Goal: Information Seeking & Learning: Learn about a topic

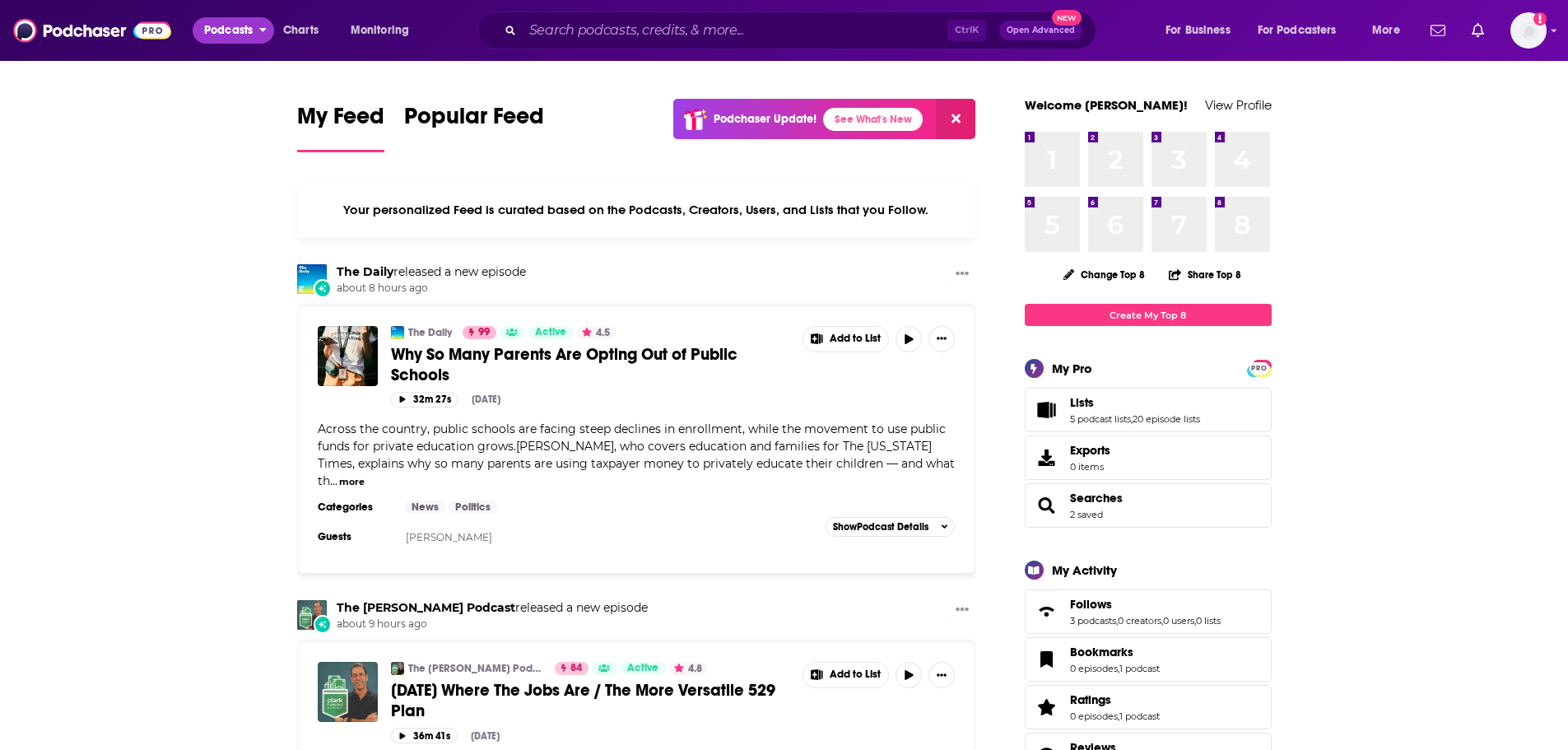
click at [242, 29] on span "Podcasts" at bounding box center [228, 30] width 49 height 23
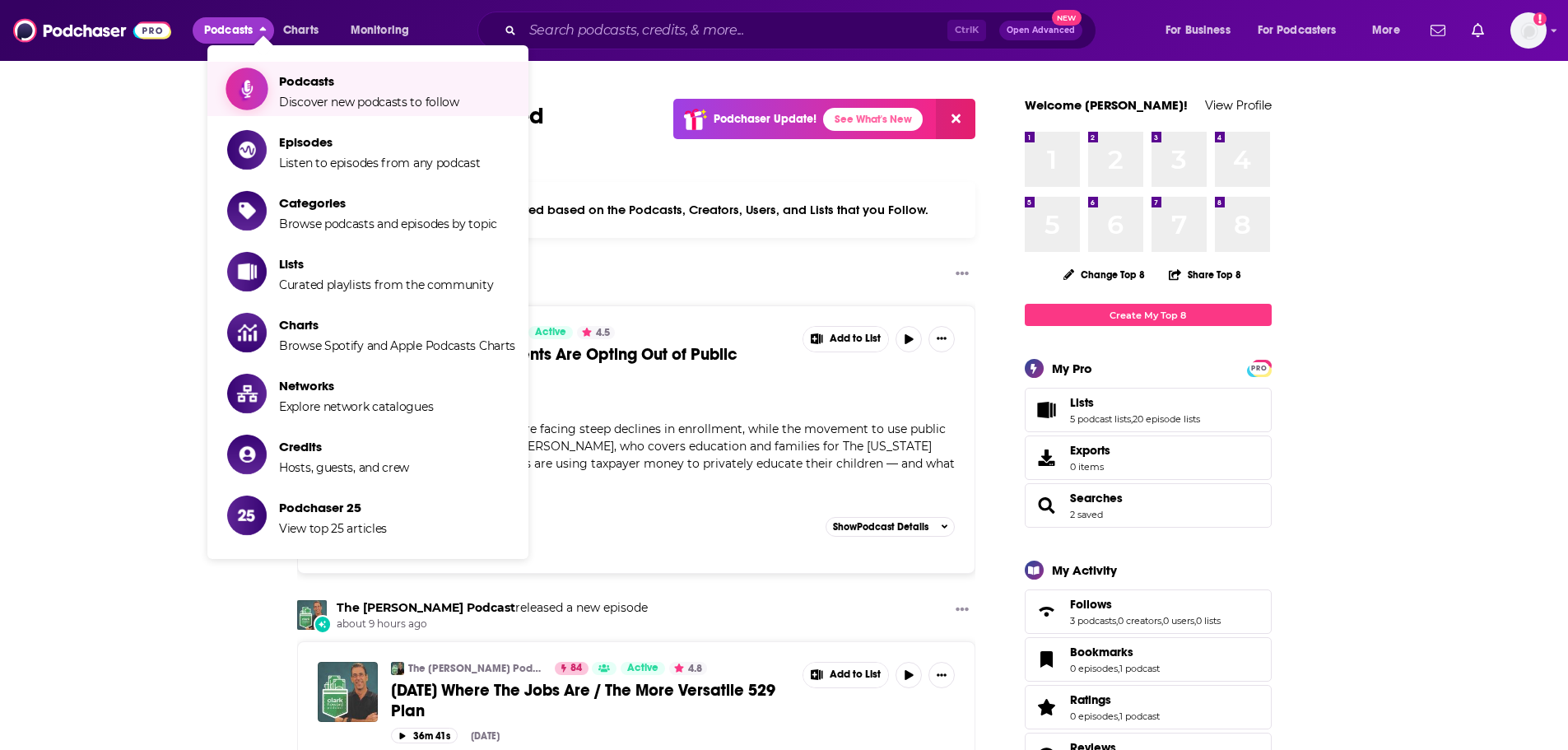
click at [345, 98] on span "Discover new podcasts to follow" at bounding box center [368, 102] width 180 height 15
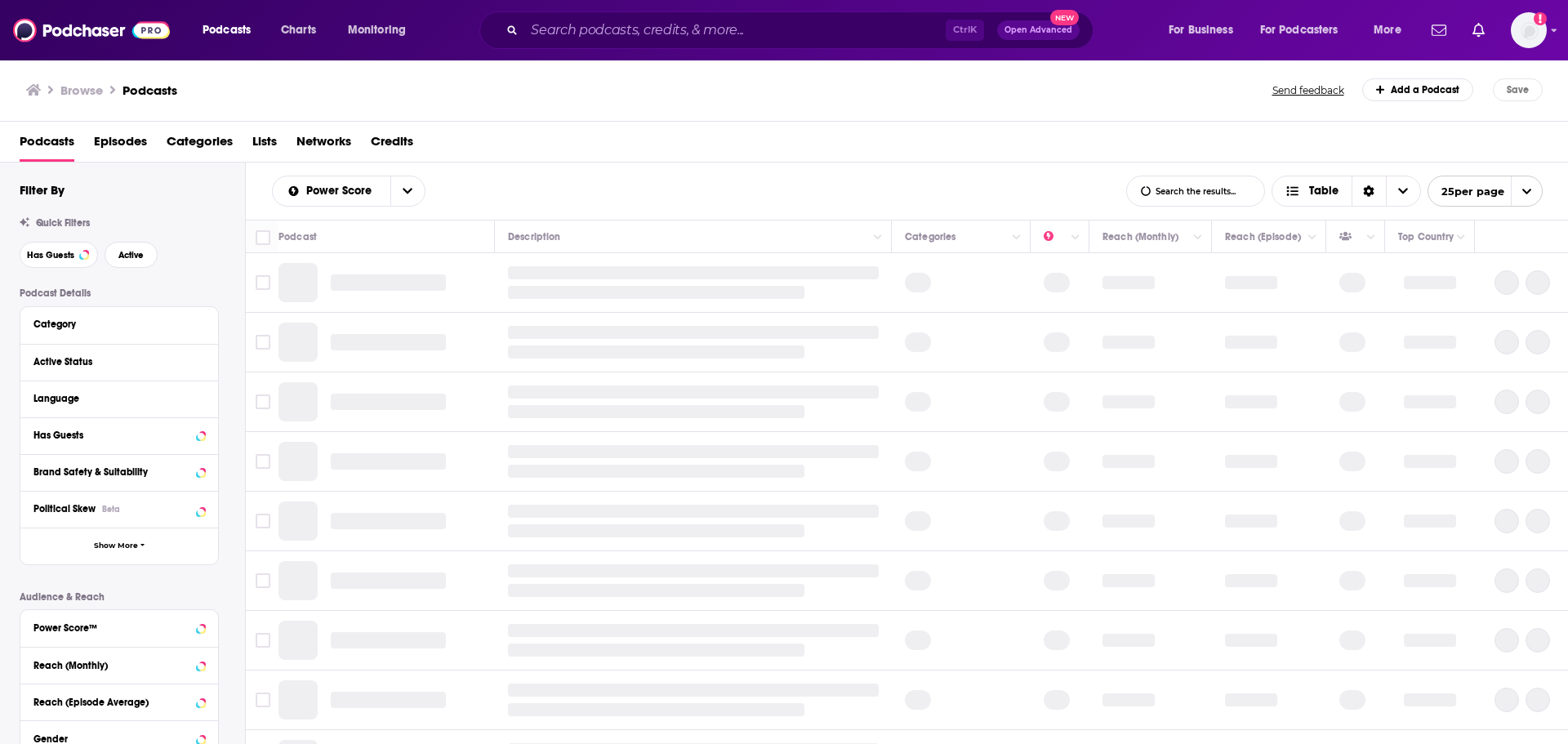
click at [196, 159] on span "Categories" at bounding box center [200, 144] width 67 height 34
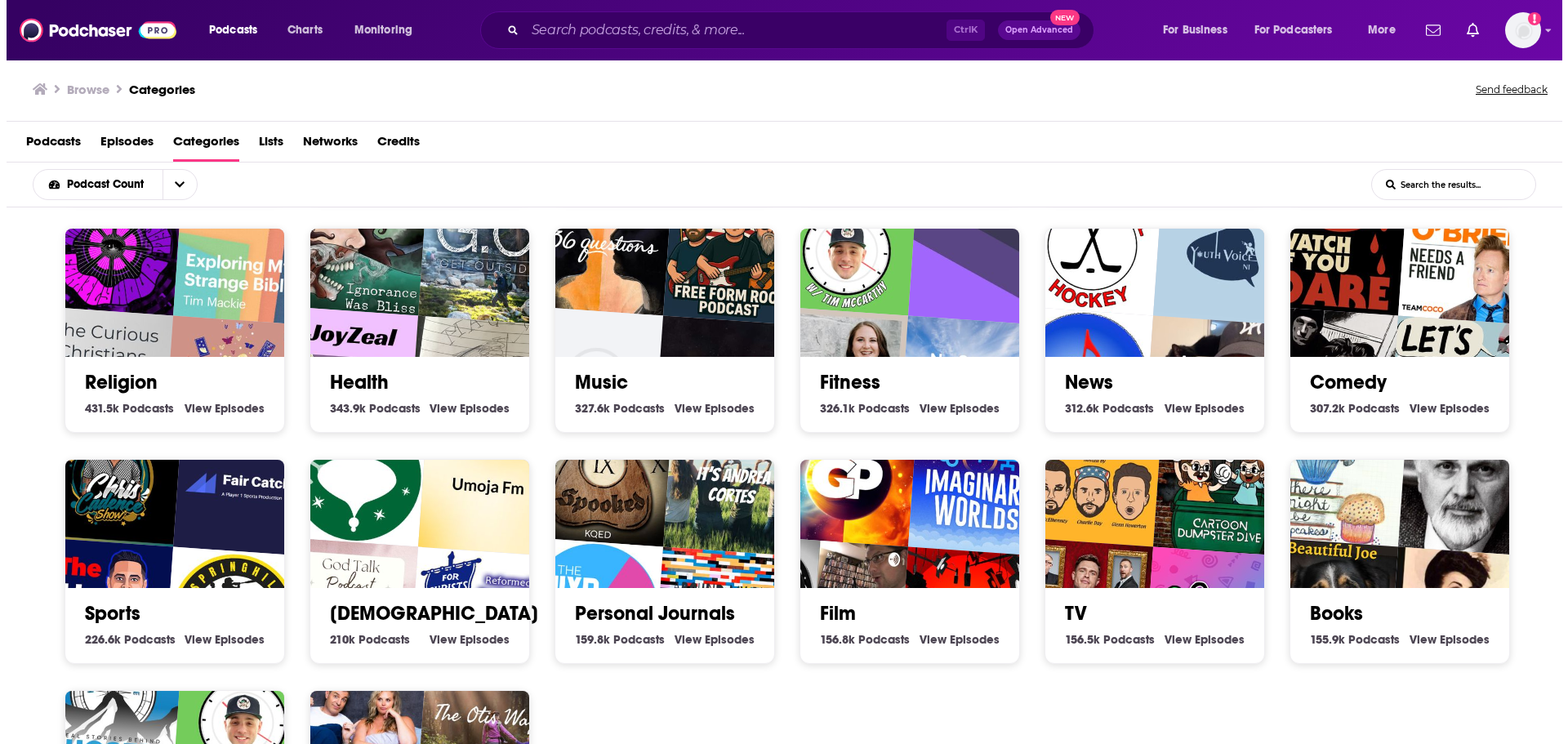
scroll to position [245, 0]
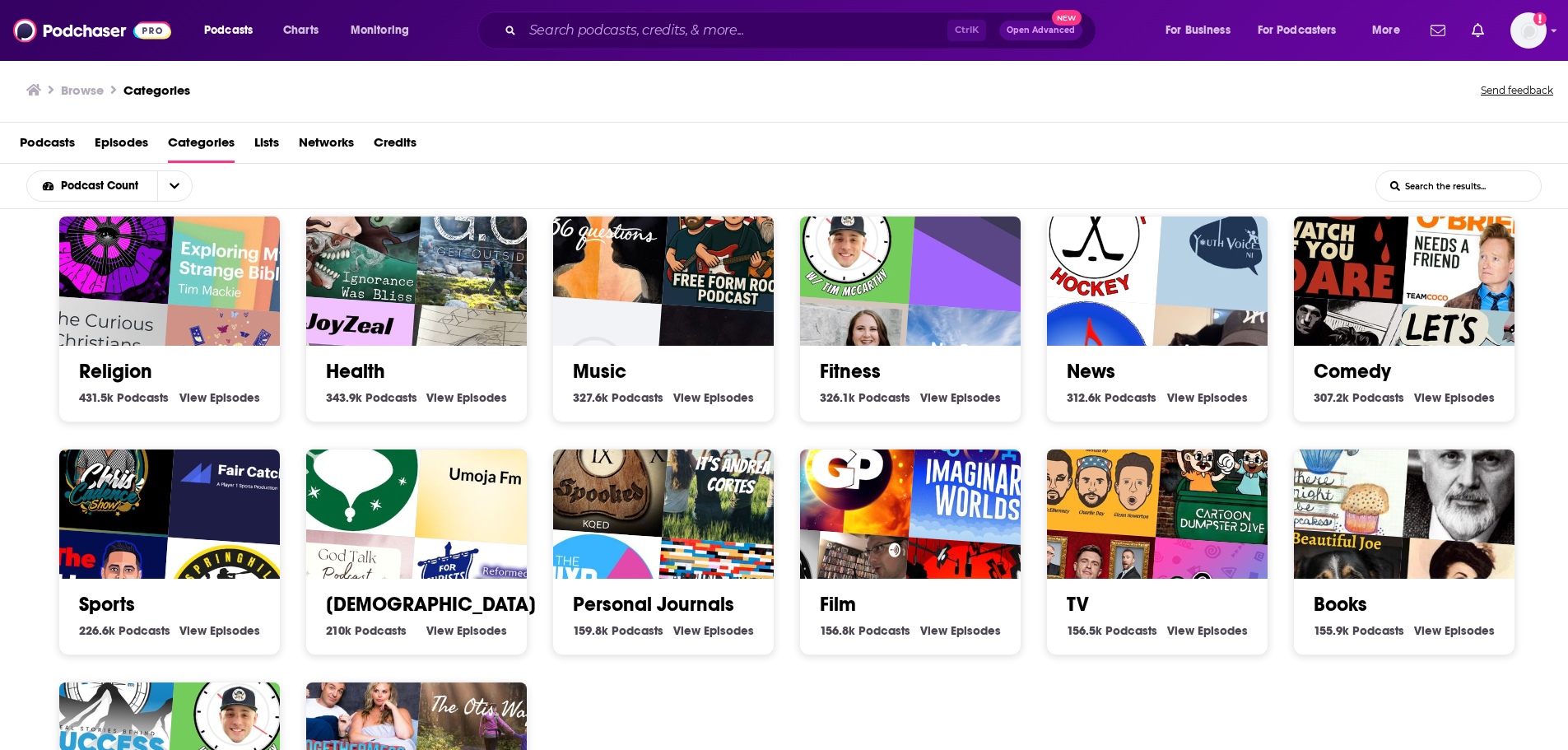
click at [929, 314] on img "No Storm Lasts Forever" at bounding box center [970, 375] width 142 height 142
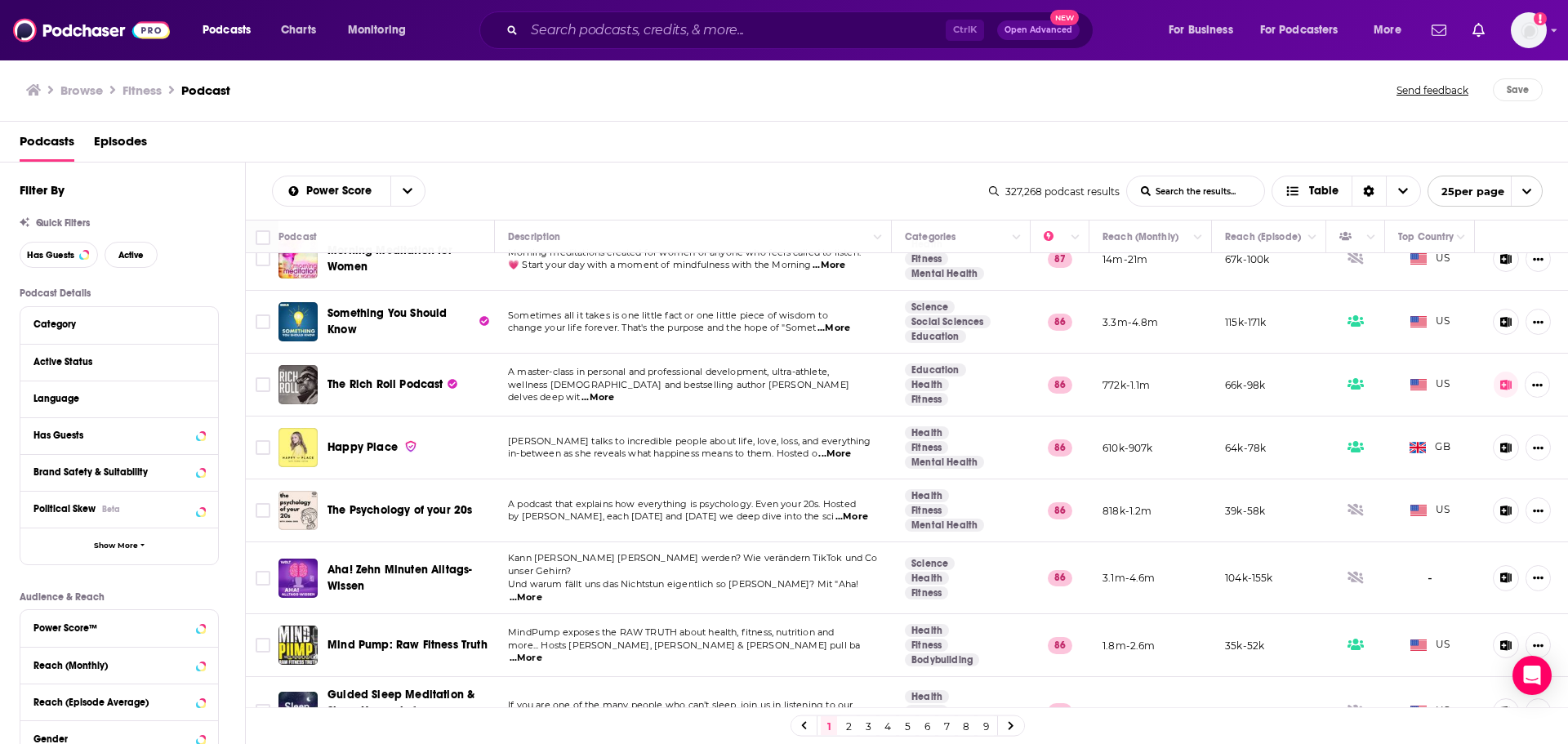
scroll to position [1123, 0]
